Goal: Information Seeking & Learning: Learn about a topic

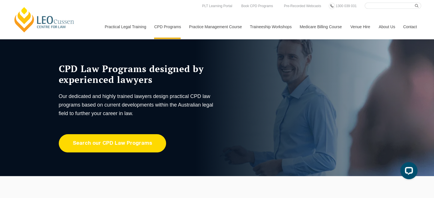
click at [115, 145] on link "Search our CPD Law Programs" at bounding box center [112, 143] width 107 height 18
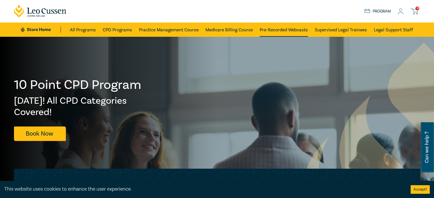
click at [284, 29] on link "Pre-Recorded Webcasts" at bounding box center [284, 30] width 48 height 14
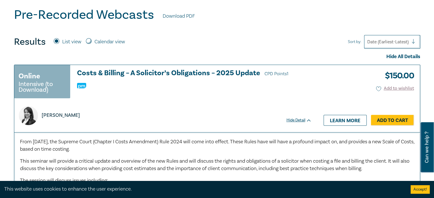
scroll to position [183, 0]
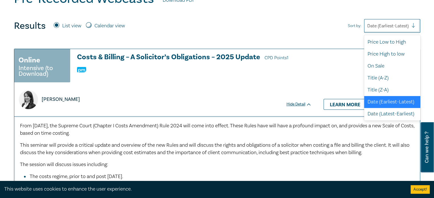
click at [412, 29] on div at bounding box center [416, 26] width 9 height 6
click at [375, 108] on div "Date (Latest-Earliest)" at bounding box center [392, 114] width 56 height 12
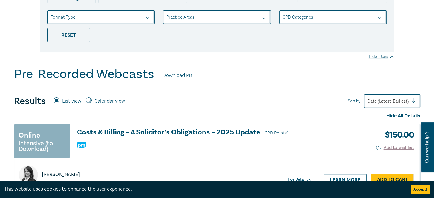
click at [417, 191] on button "Accept!" at bounding box center [420, 190] width 19 height 9
